Goal: Task Accomplishment & Management: Use online tool/utility

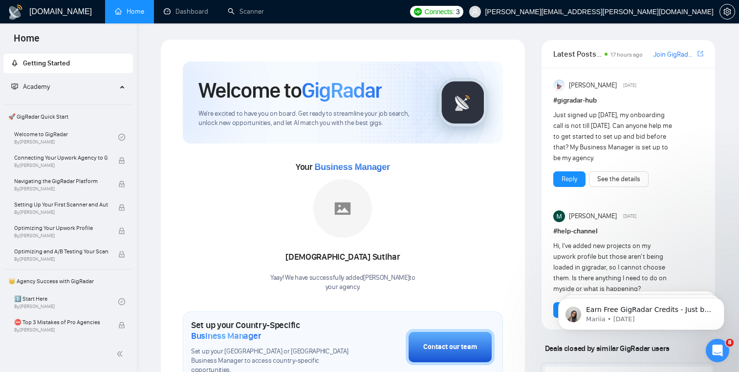
click at [10, 13] on img at bounding box center [16, 12] width 16 height 16
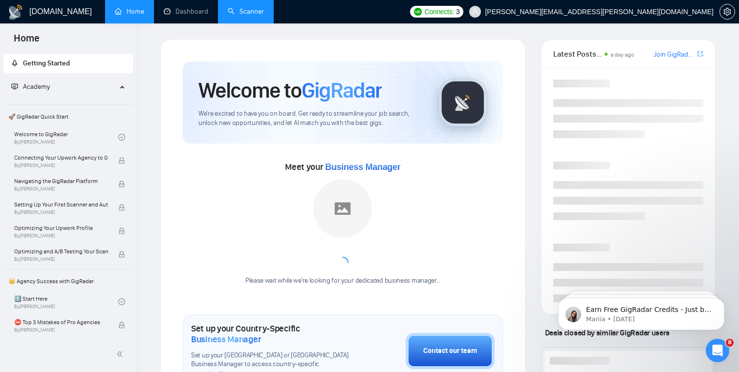
click at [243, 7] on link "Scanner" at bounding box center [246, 11] width 36 height 8
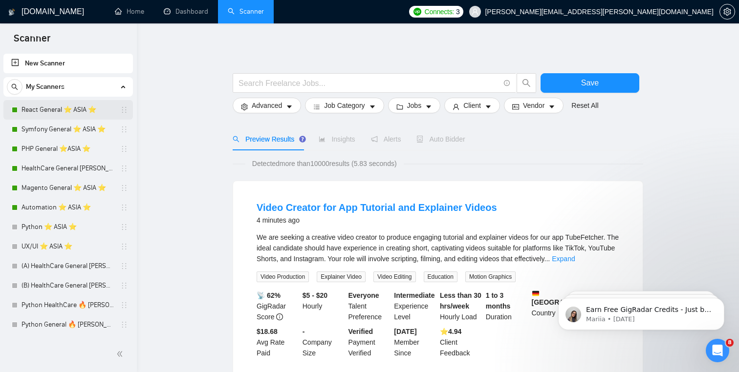
click at [64, 109] on link "React General ⭐️ ASIA ⭐️" at bounding box center [67, 110] width 93 height 20
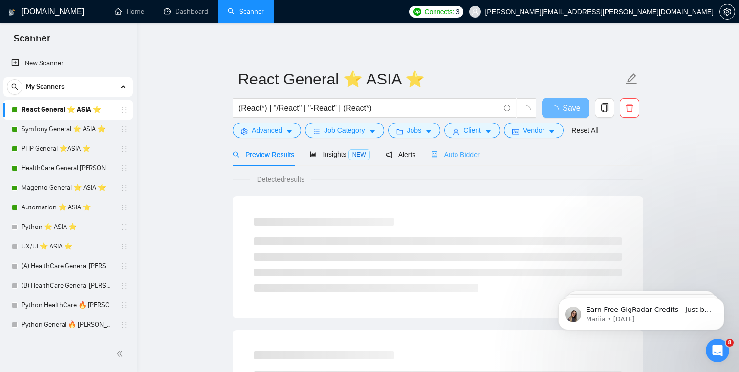
click at [462, 161] on div "Auto Bidder" at bounding box center [455, 154] width 48 height 23
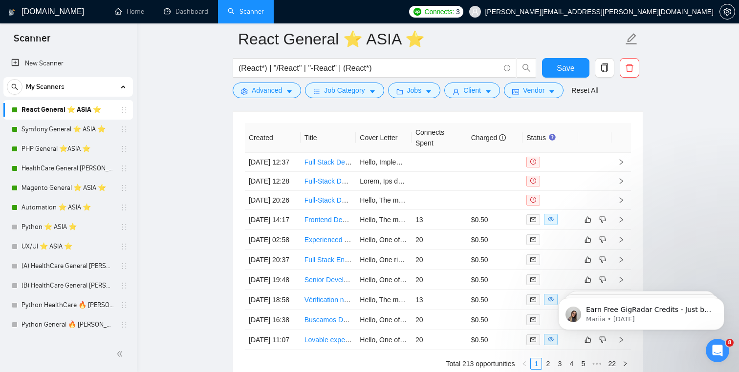
scroll to position [2402, 0]
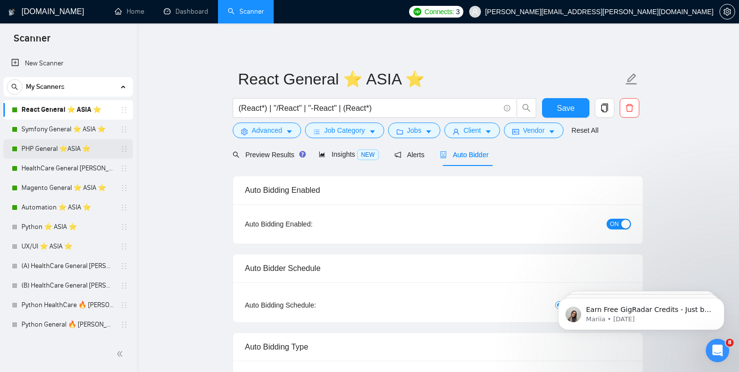
scroll to position [0, 0]
click at [90, 174] on link "HealthCare General [PERSON_NAME] ⭐️ASIA⭐️" at bounding box center [67, 169] width 93 height 20
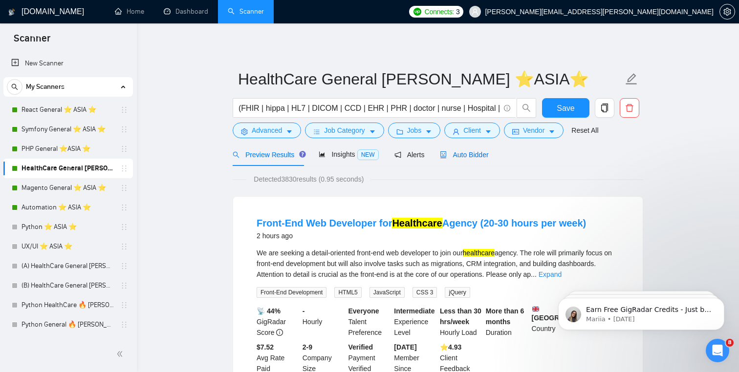
click at [486, 155] on span "Auto Bidder" at bounding box center [464, 155] width 48 height 8
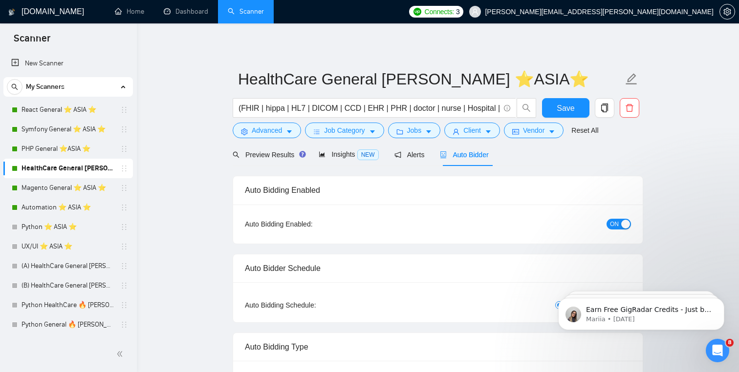
click at [614, 223] on span "ON" at bounding box center [614, 224] width 9 height 11
click at [570, 107] on span "Save" at bounding box center [565, 108] width 18 height 12
click at [88, 213] on link "Automation ⭐️ ASIA ⭐️" at bounding box center [67, 208] width 93 height 20
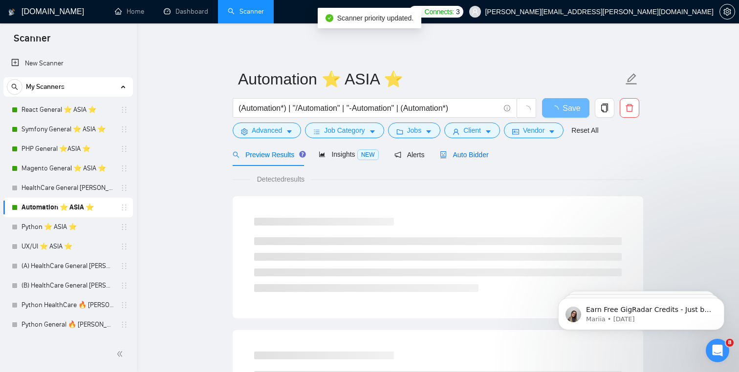
click at [470, 151] on span "Auto Bidder" at bounding box center [464, 155] width 48 height 8
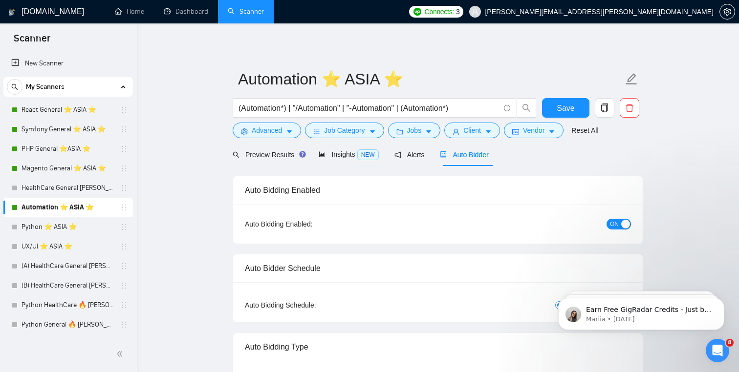
click at [622, 224] on div "button" at bounding box center [625, 224] width 9 height 9
click at [561, 108] on span "Save" at bounding box center [565, 108] width 18 height 12
click at [90, 133] on link "Symfony General ⭐️ ASIA ⭐️" at bounding box center [67, 130] width 93 height 20
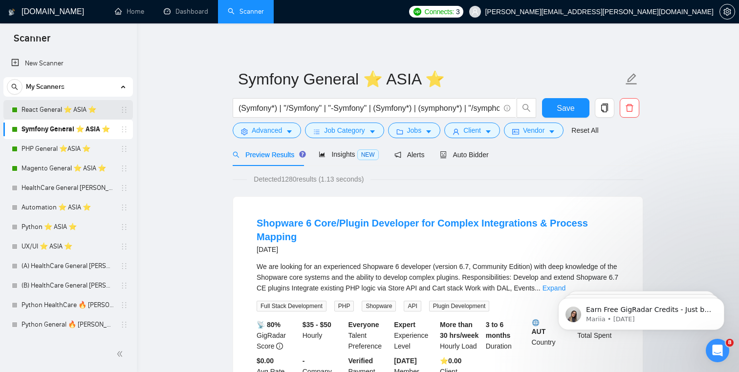
click at [104, 110] on link "React General ⭐️ ASIA ⭐️" at bounding box center [67, 110] width 93 height 20
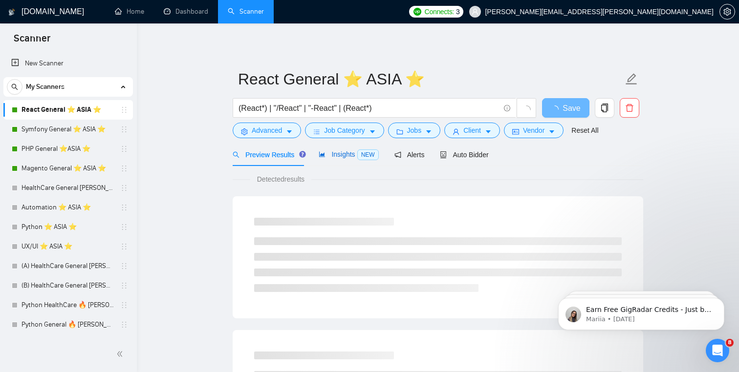
click at [360, 157] on span "NEW" at bounding box center [367, 154] width 21 height 11
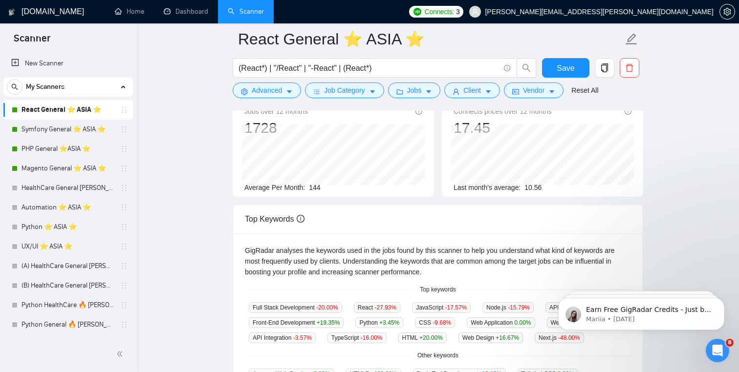
scroll to position [86, 0]
click at [35, 3] on h1 "[DOMAIN_NAME]" at bounding box center [52, 11] width 63 height 23
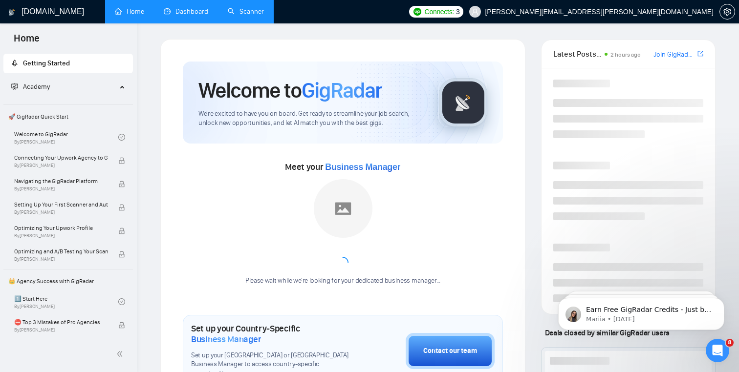
click at [191, 8] on link "Dashboard" at bounding box center [186, 11] width 44 height 8
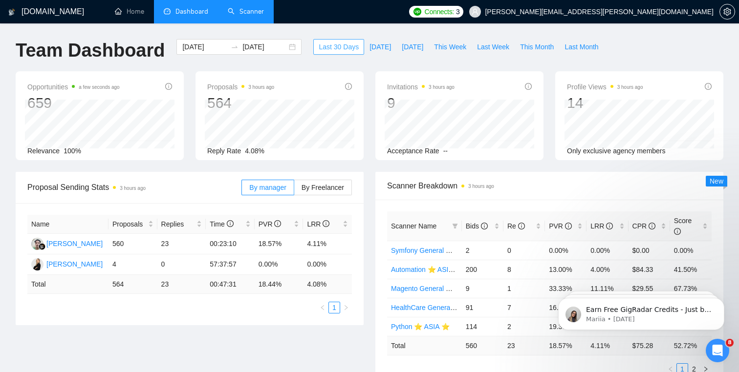
click at [335, 47] on span "Last 30 Days" at bounding box center [338, 47] width 40 height 11
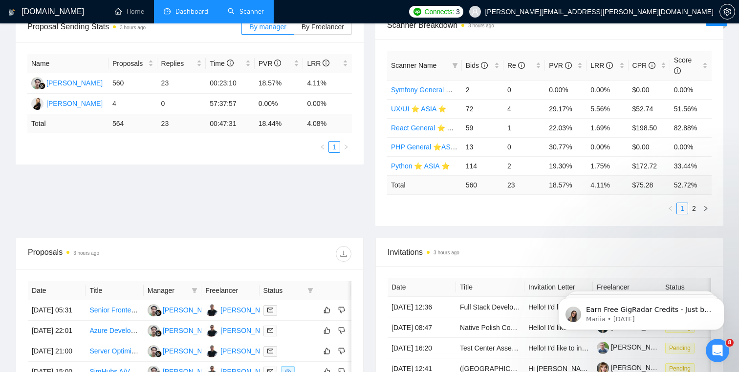
scroll to position [164, 0]
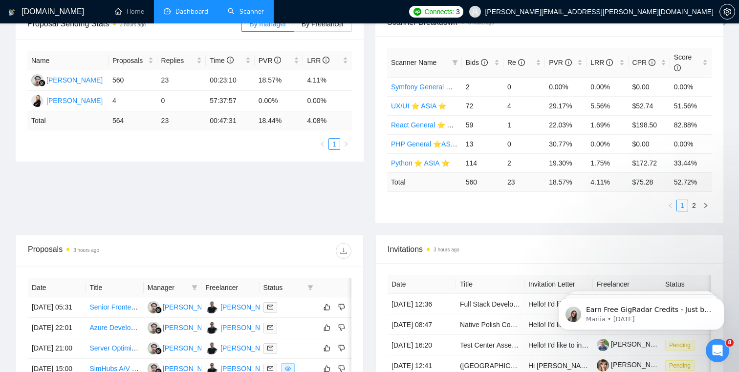
click at [434, 59] on span "Scanner Name" at bounding box center [413, 63] width 45 height 8
click at [455, 59] on span at bounding box center [455, 62] width 10 height 15
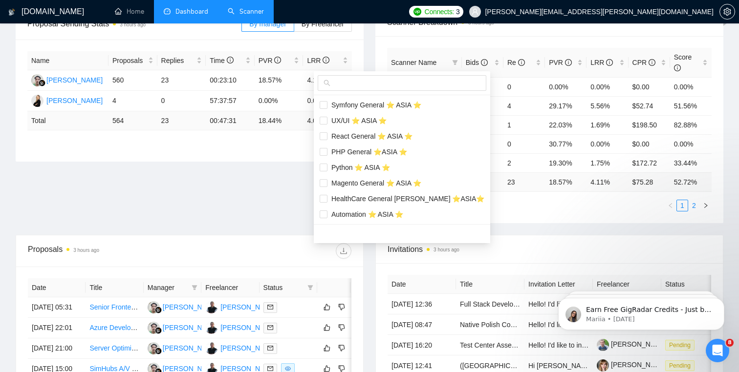
click at [698, 207] on link "2" at bounding box center [693, 205] width 11 height 11
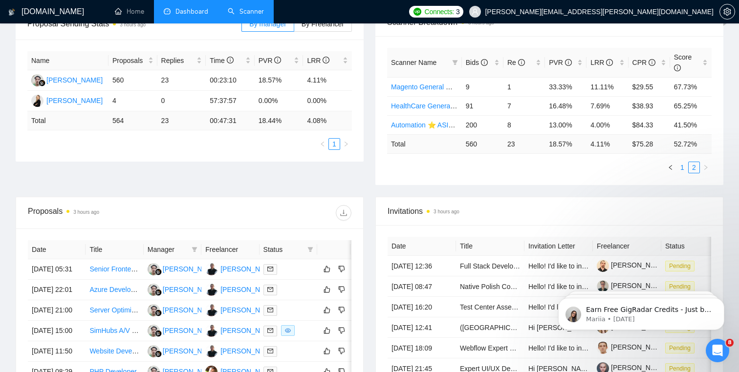
click at [683, 165] on link "1" at bounding box center [682, 167] width 11 height 11
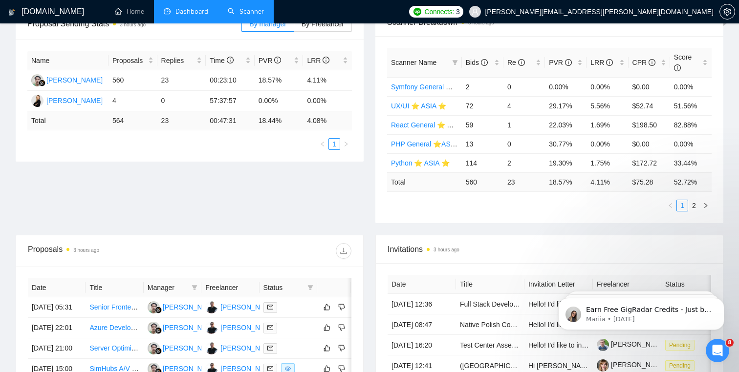
click at [251, 7] on link "Scanner" at bounding box center [246, 11] width 36 height 8
